Goal: Navigation & Orientation: Understand site structure

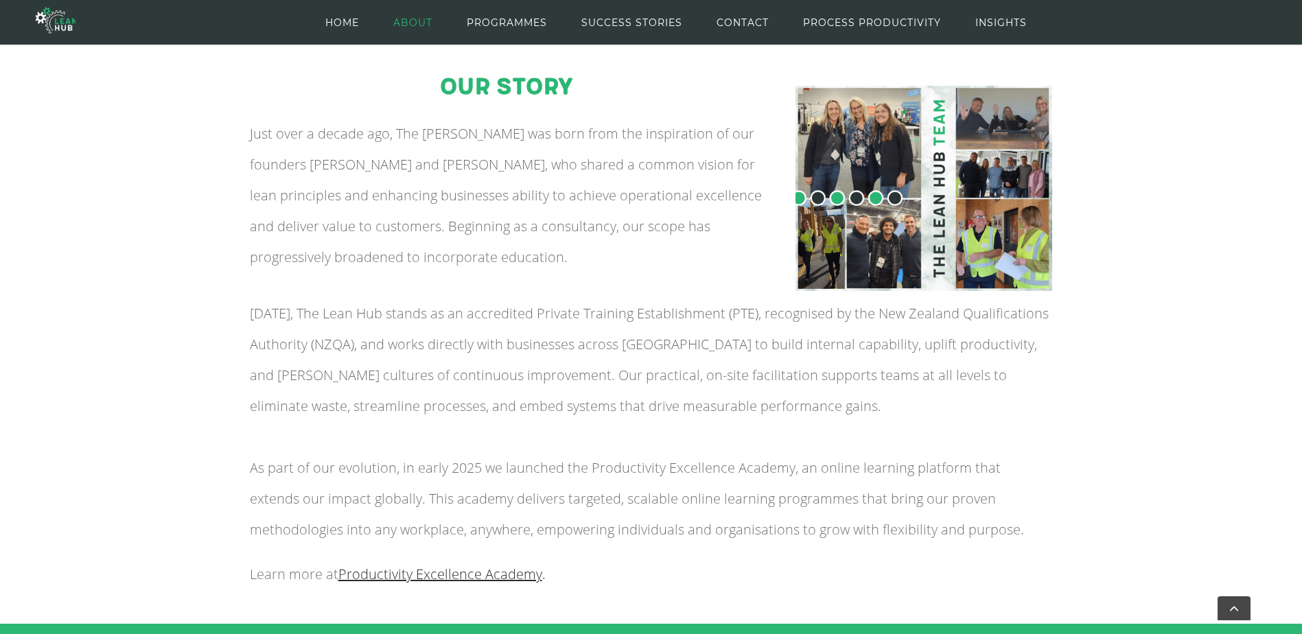
scroll to position [137, 0]
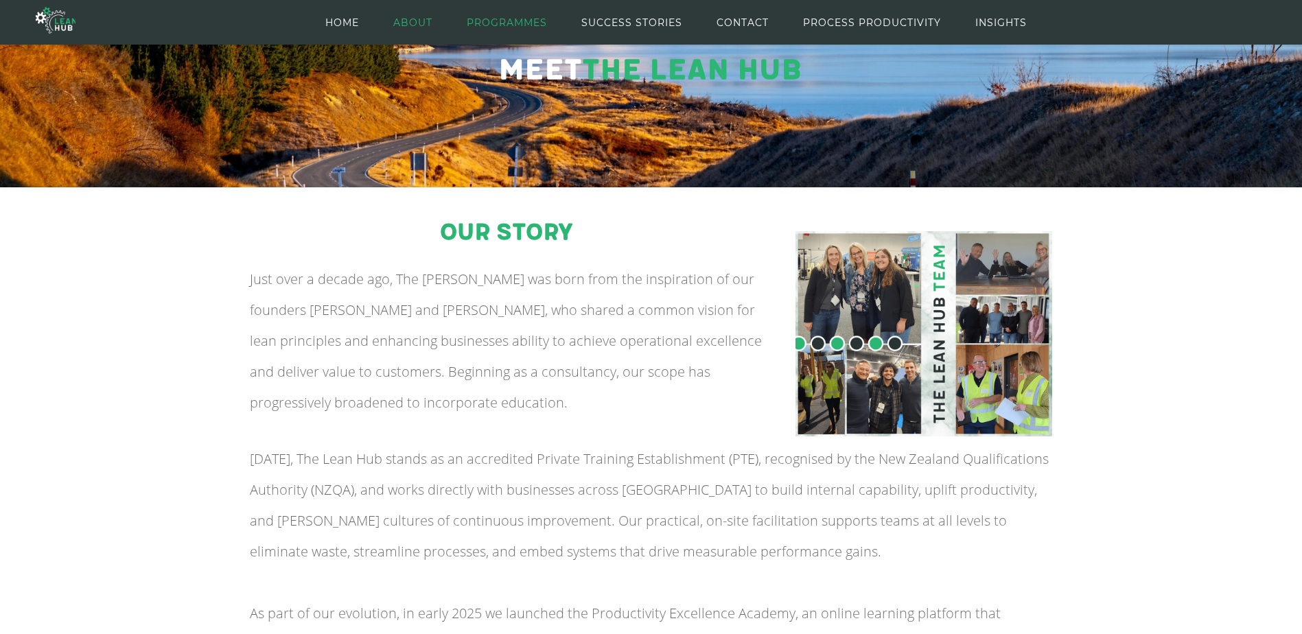
click at [541, 19] on span "PROGRAMMES" at bounding box center [507, 23] width 80 height 62
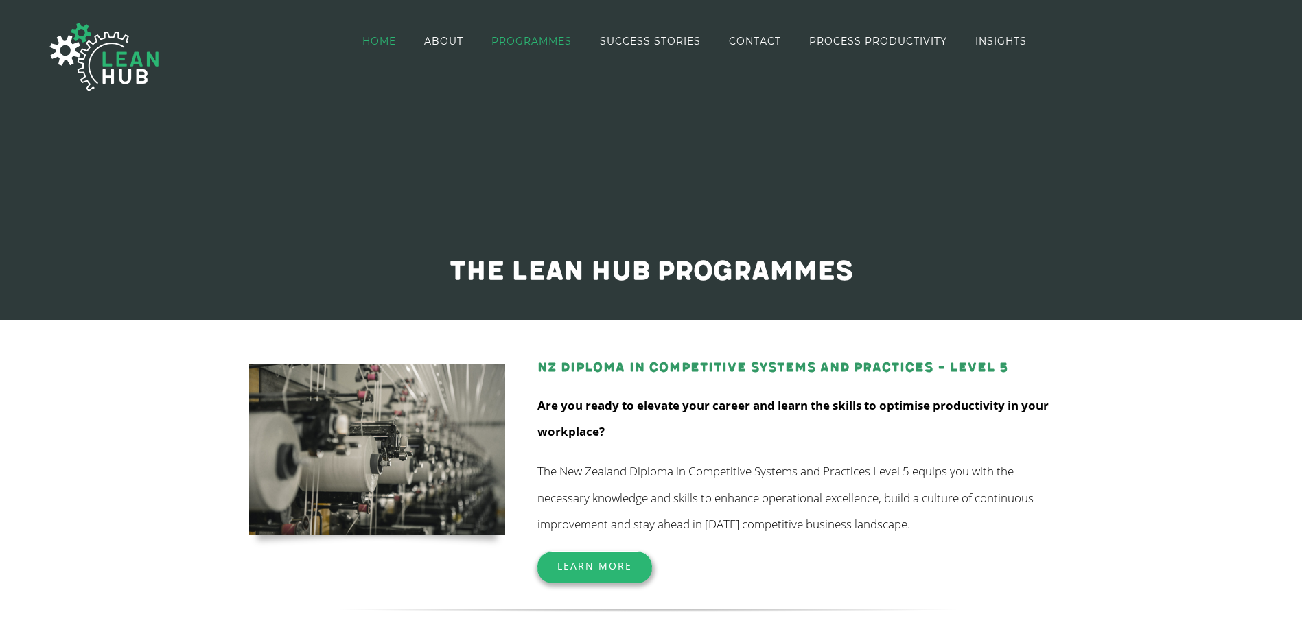
click at [382, 39] on span "HOME" at bounding box center [379, 41] width 34 height 10
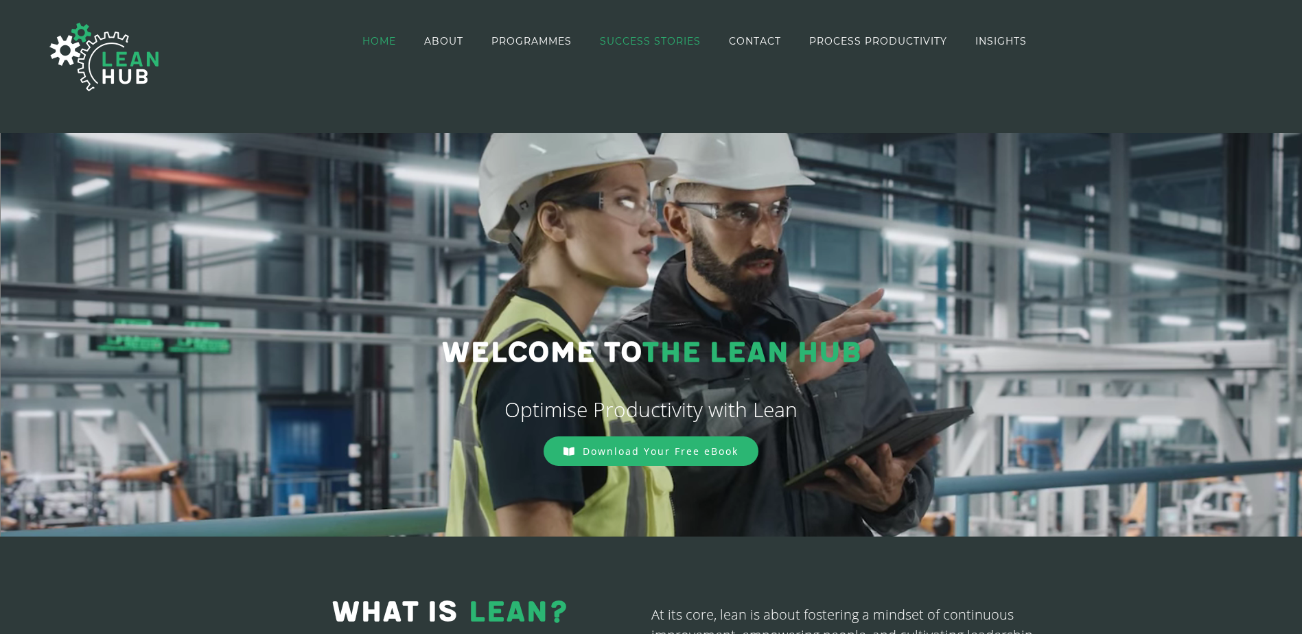
click at [620, 36] on span "SUCCESS STORIES" at bounding box center [650, 41] width 101 height 10
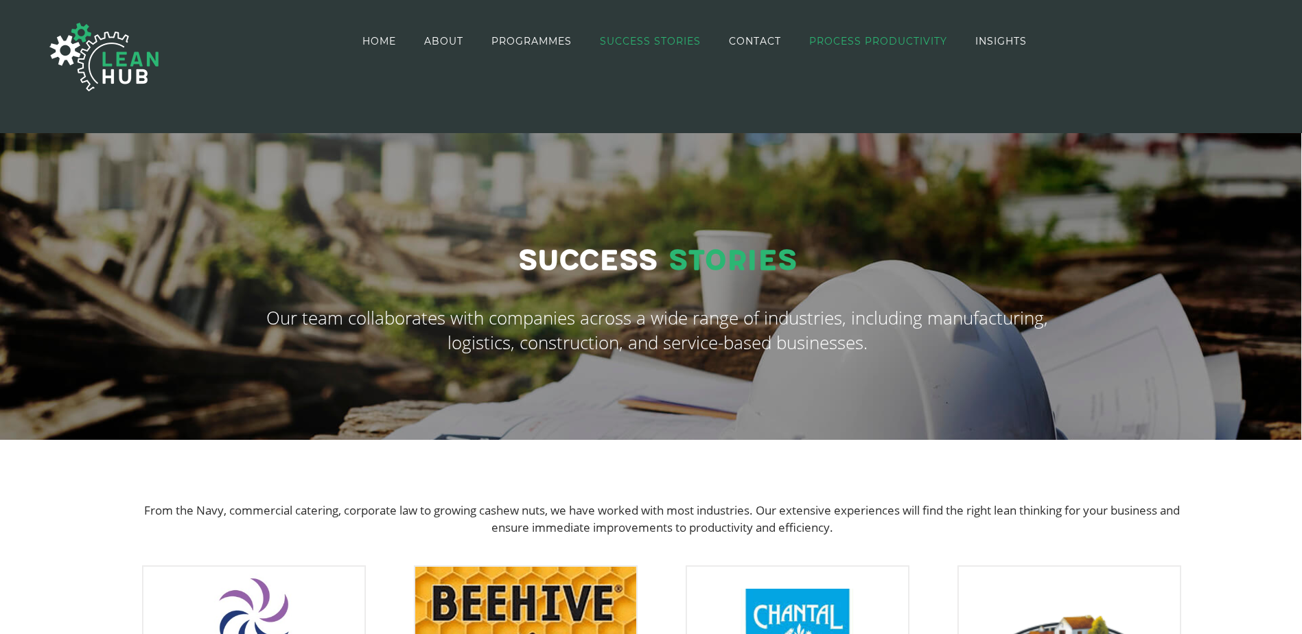
click at [843, 48] on link "PROCESS PRODUCTIVITY" at bounding box center [878, 40] width 138 height 79
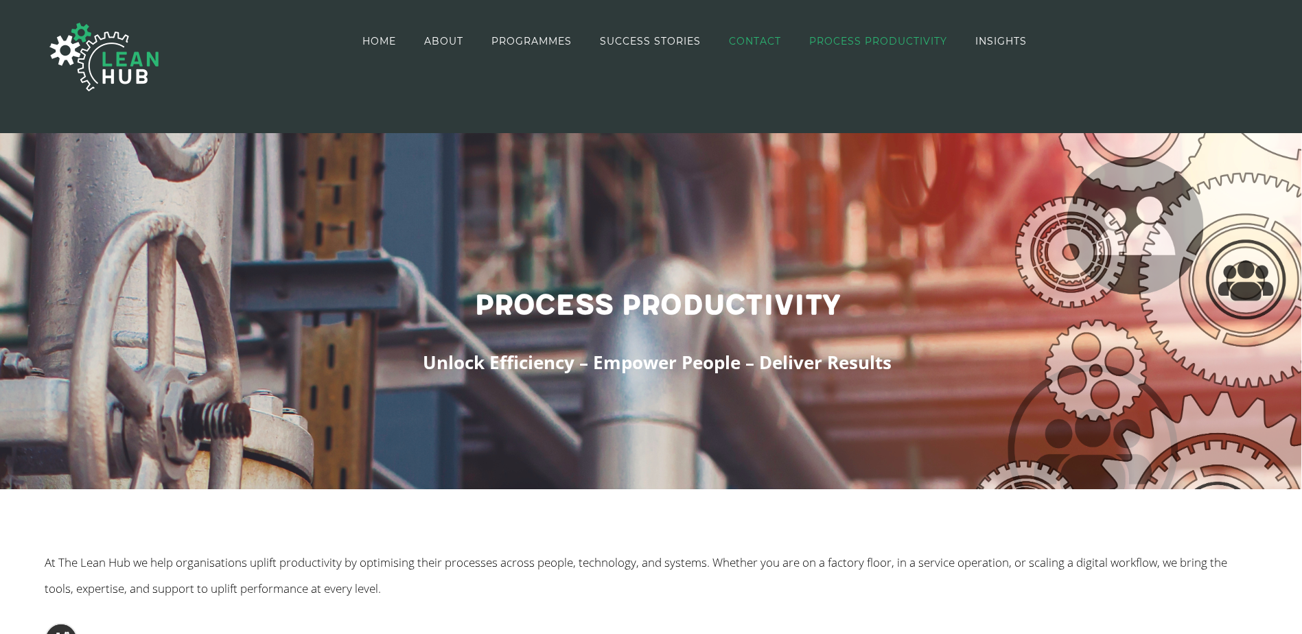
click at [754, 33] on link "CONTACT" at bounding box center [755, 40] width 52 height 79
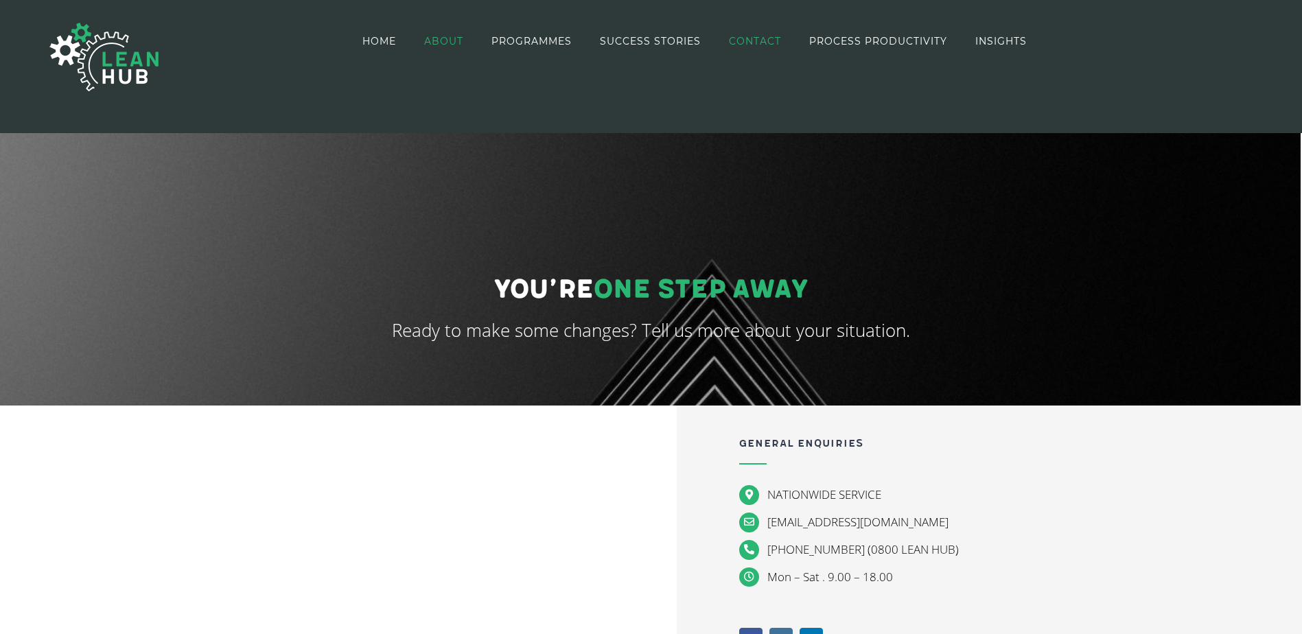
click at [445, 33] on link "ABOUT" at bounding box center [443, 40] width 39 height 79
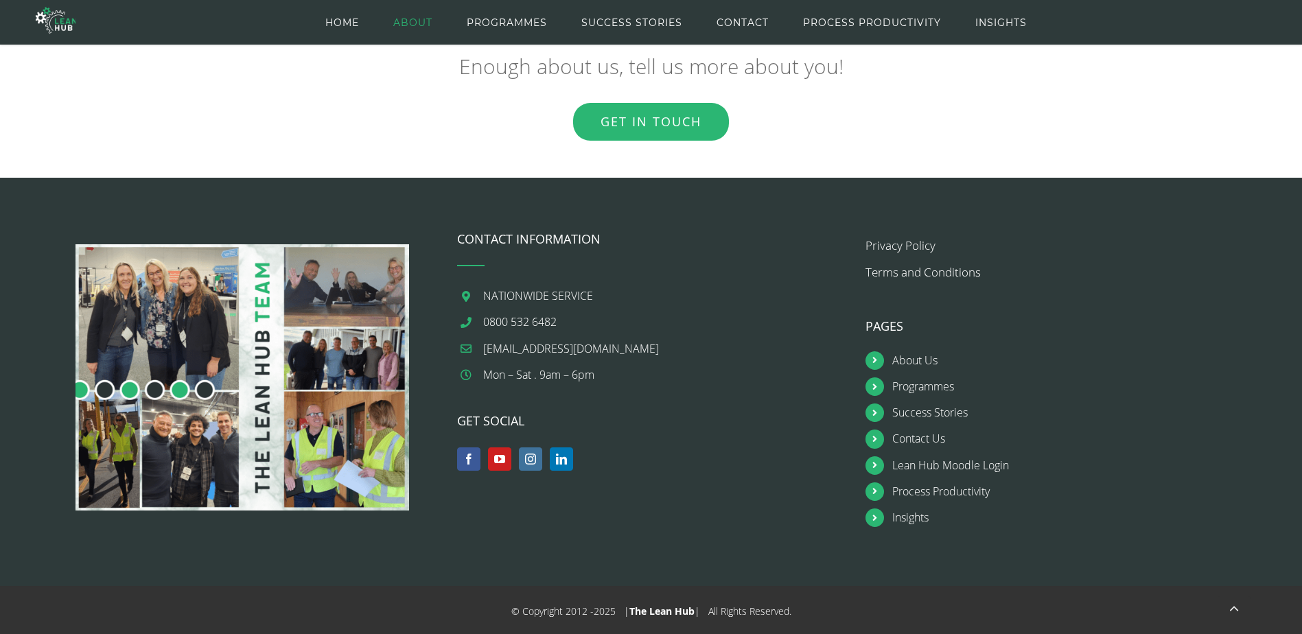
scroll to position [2018, 0]
